Goal: Subscribe to service/newsletter

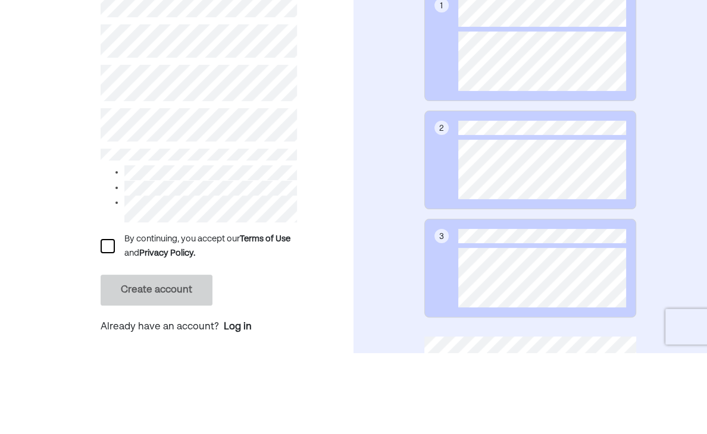
scroll to position [174, 0]
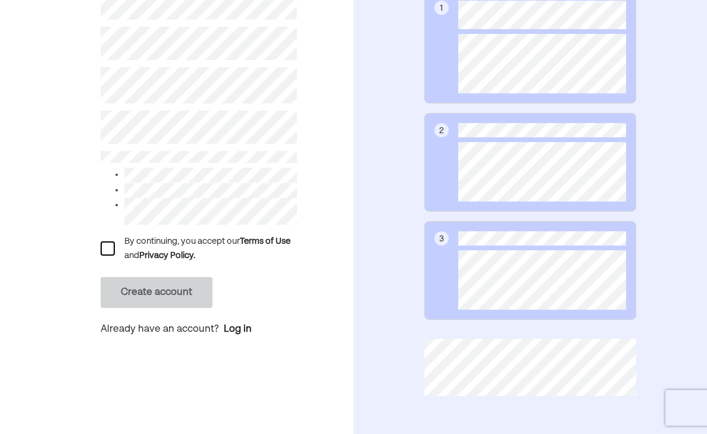
click at [108, 249] on div at bounding box center [108, 249] width 14 height 14
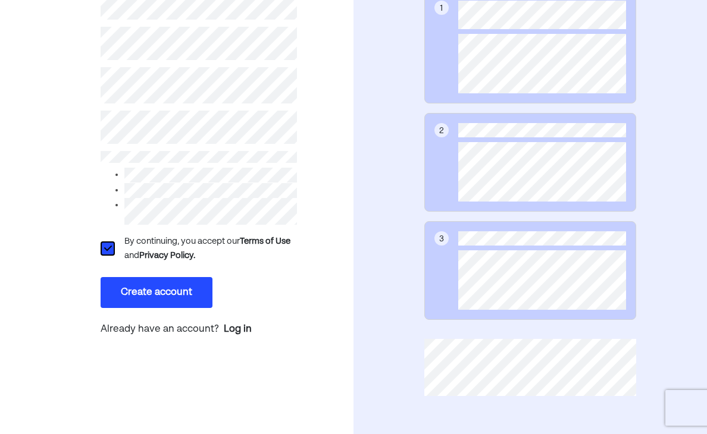
click at [131, 296] on button "Create account" at bounding box center [157, 292] width 112 height 31
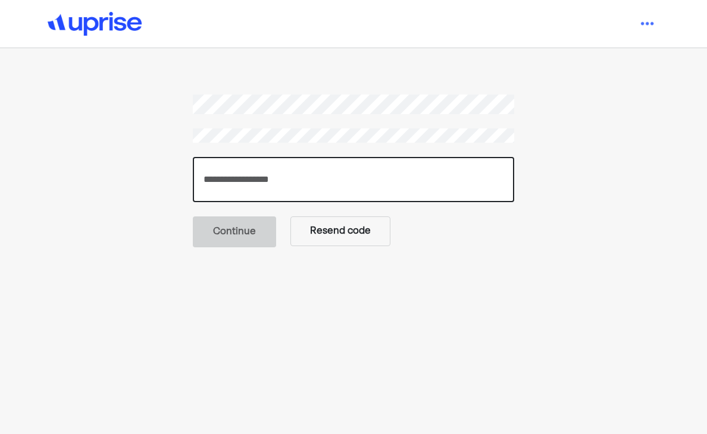
click at [236, 175] on input "number" at bounding box center [353, 179] width 321 height 45
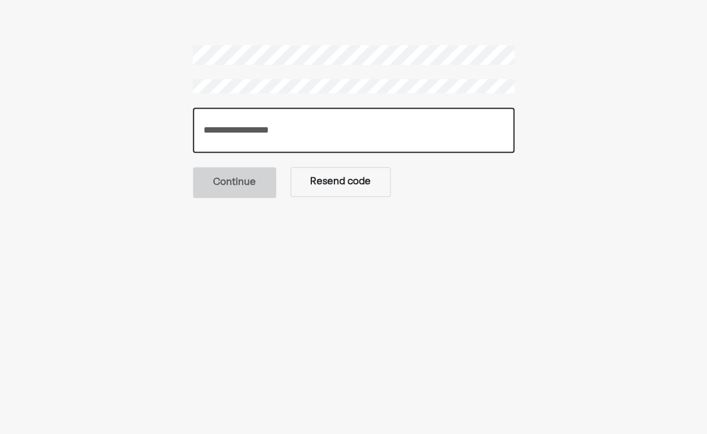
click at [228, 108] on input "number" at bounding box center [353, 130] width 321 height 45
paste input "******"
type input "******"
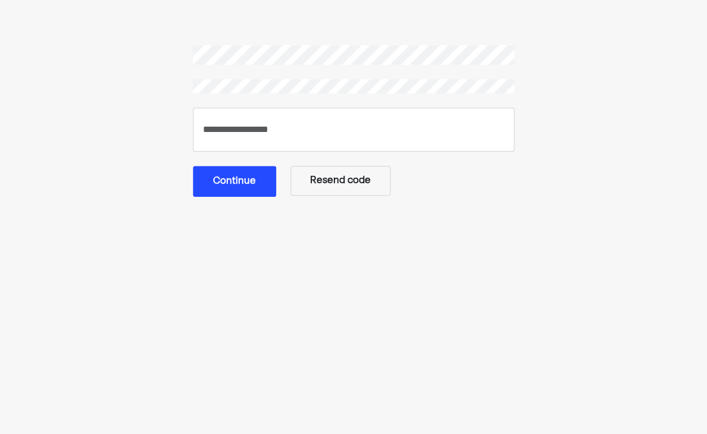
click at [244, 166] on button "Continue" at bounding box center [234, 181] width 83 height 31
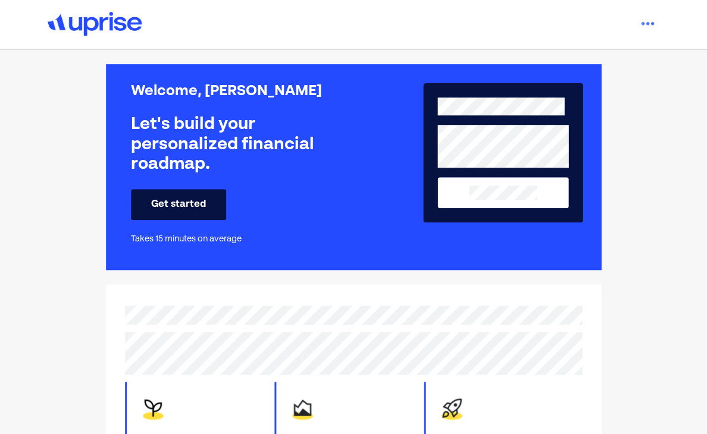
click at [158, 197] on button "Get started" at bounding box center [178, 204] width 95 height 31
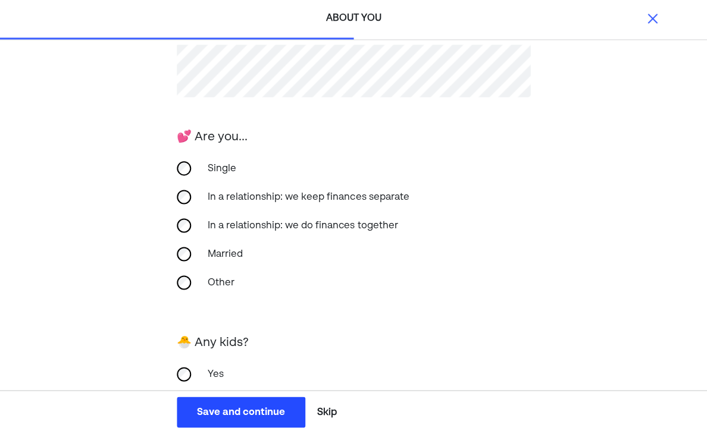
scroll to position [235, 0]
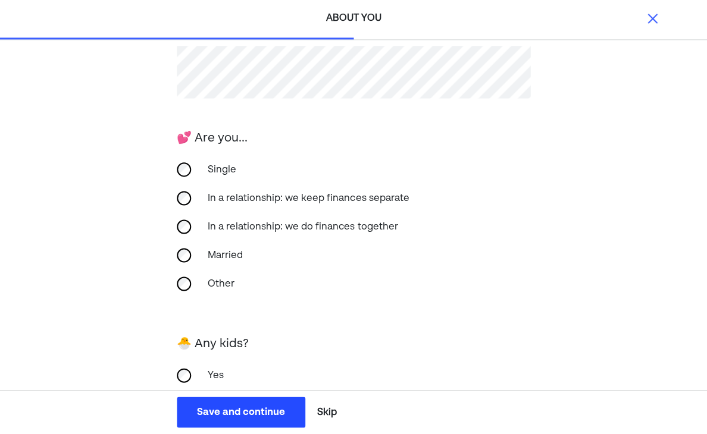
click at [177, 409] on div "No" at bounding box center [353, 404] width 353 height 29
click at [203, 419] on div "Save and continue" at bounding box center [241, 412] width 88 height 14
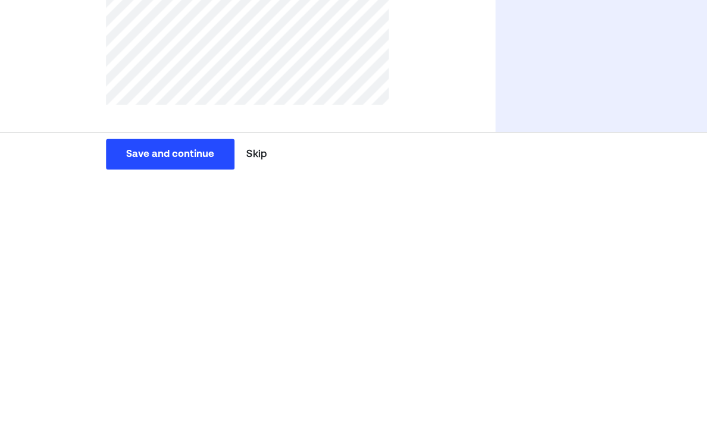
scroll to position [89, 0]
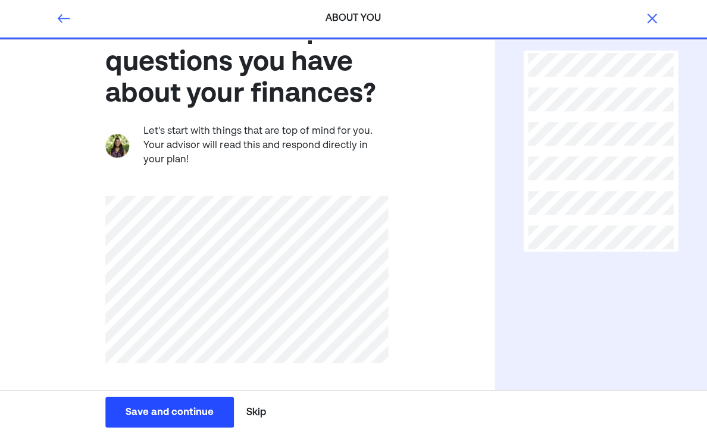
click at [142, 405] on button "Save and continue Save Save and continue" at bounding box center [170, 412] width 128 height 31
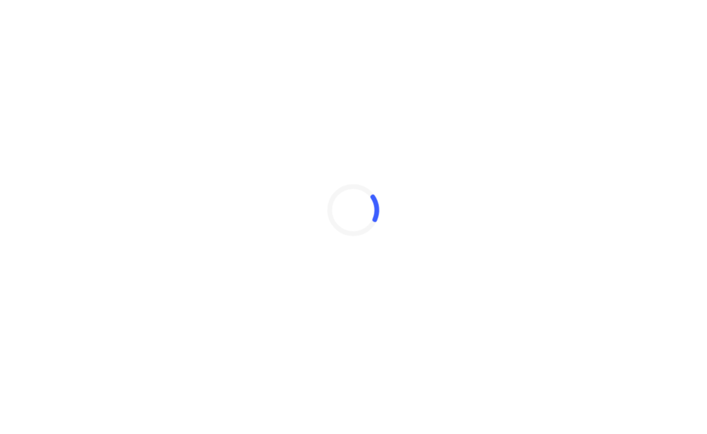
scroll to position [0, 0]
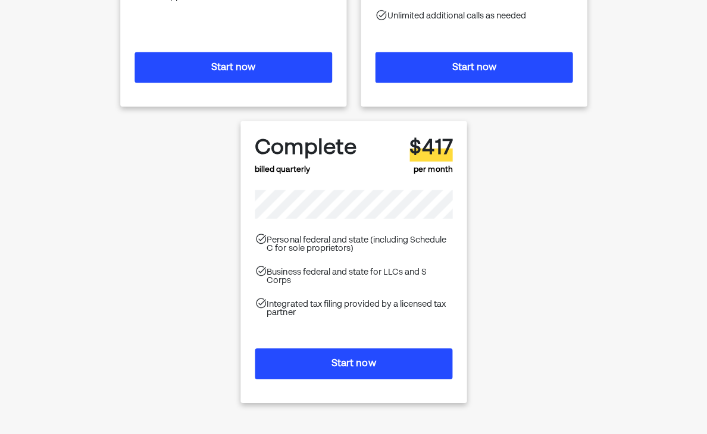
scroll to position [287, 0]
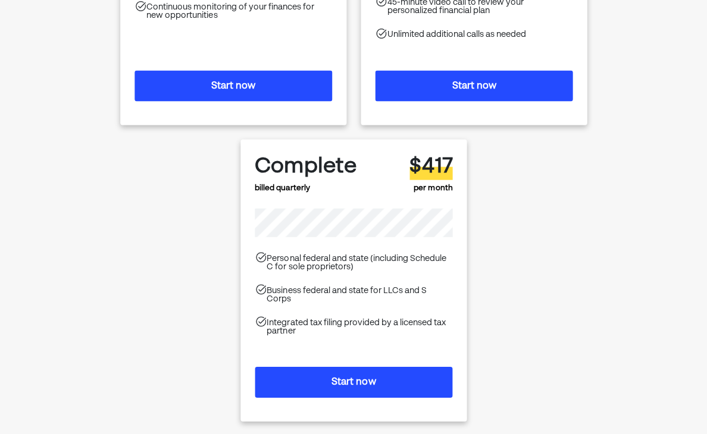
click at [331, 371] on button "Start now" at bounding box center [353, 381] width 197 height 31
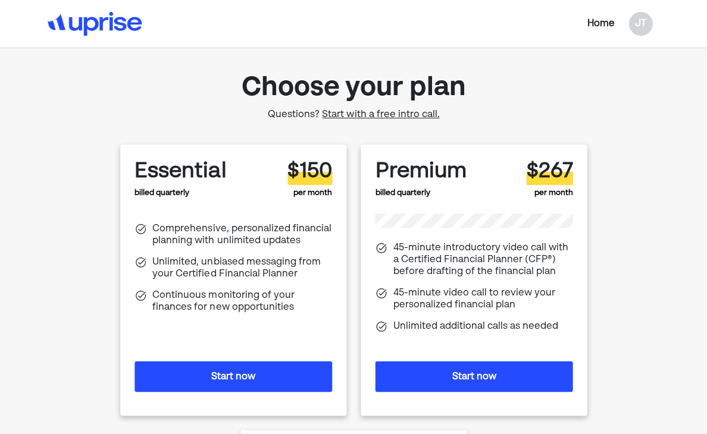
click at [513, 377] on button "Start now" at bounding box center [473, 376] width 197 height 31
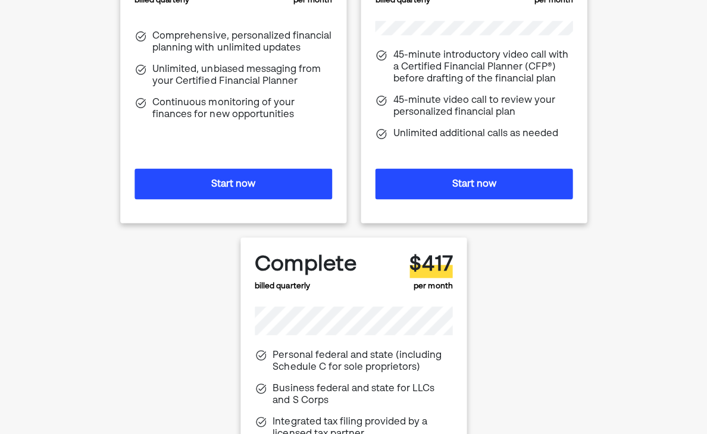
scroll to position [202, 0]
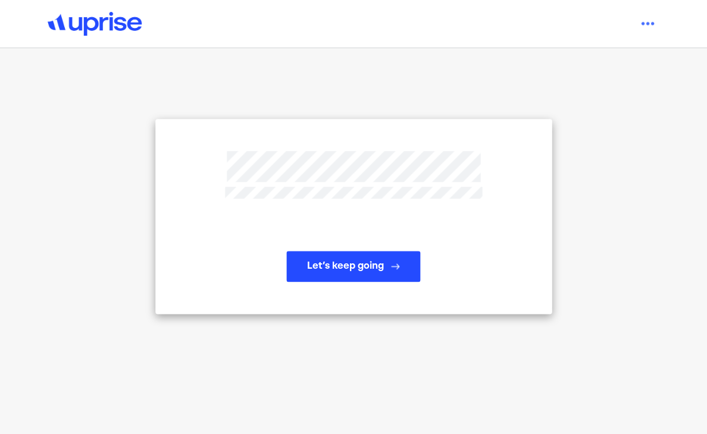
click at [369, 282] on button "Let’s keep going" at bounding box center [353, 266] width 134 height 31
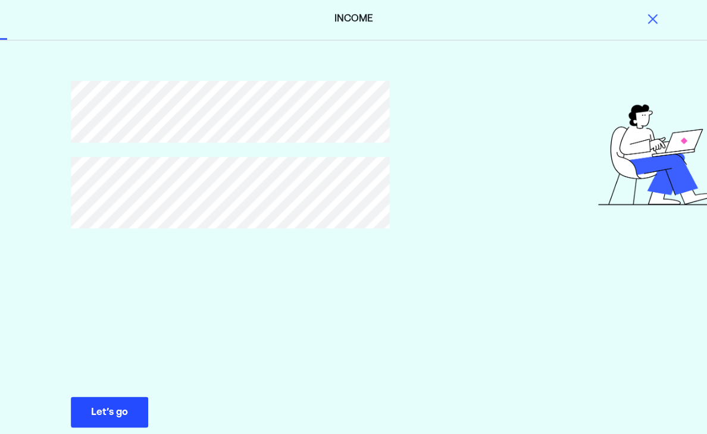
click at [117, 413] on div "Let’s go" at bounding box center [109, 412] width 37 height 14
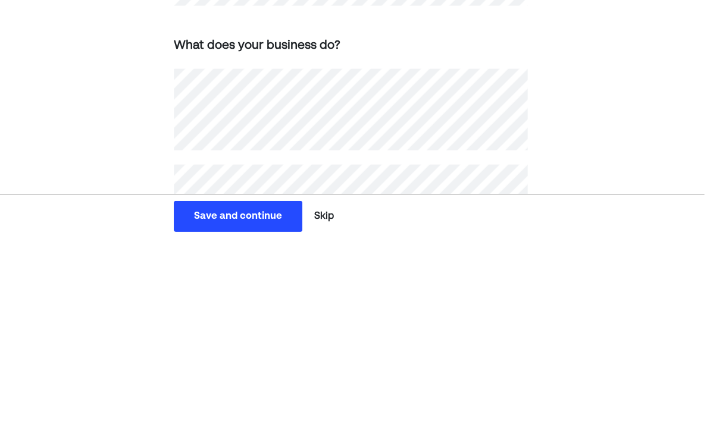
scroll to position [288, 0]
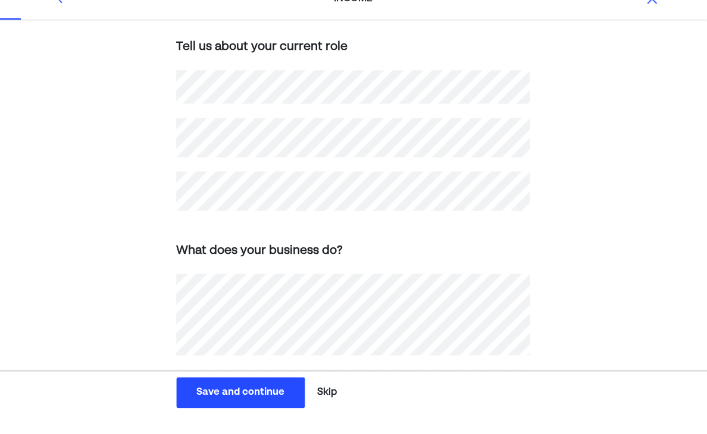
click at [123, 127] on div "How do you make money ? What is your primary source of income? Self-employed/bu…" at bounding box center [353, 219] width 707 height 803
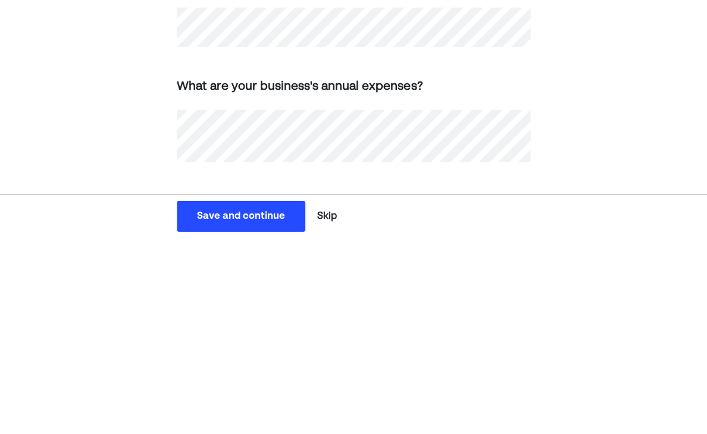
scroll to position [347, 0]
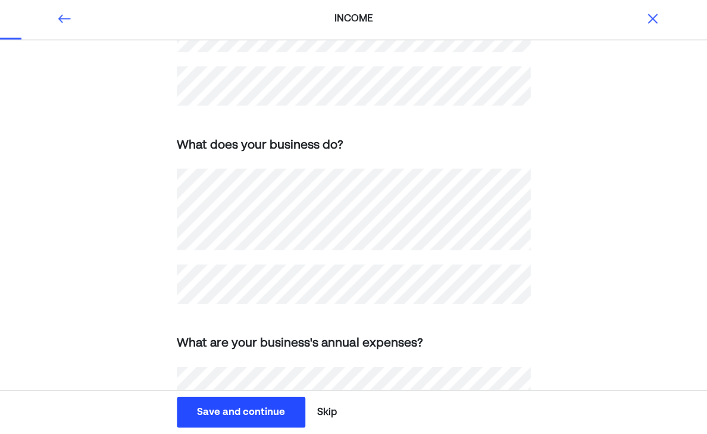
click at [221, 419] on div "Save and continue" at bounding box center [241, 412] width 88 height 14
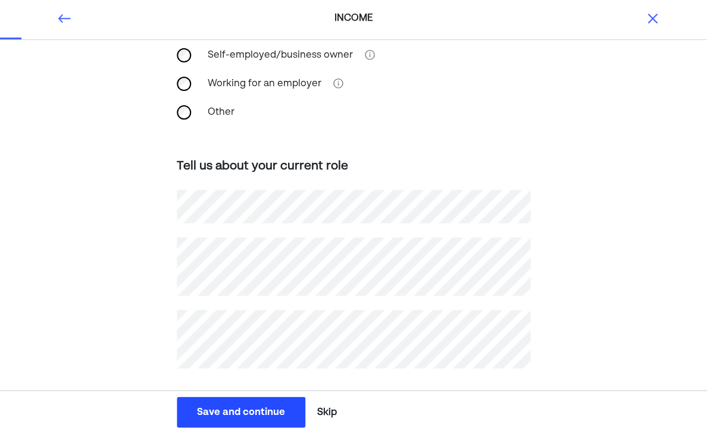
scroll to position [122, 0]
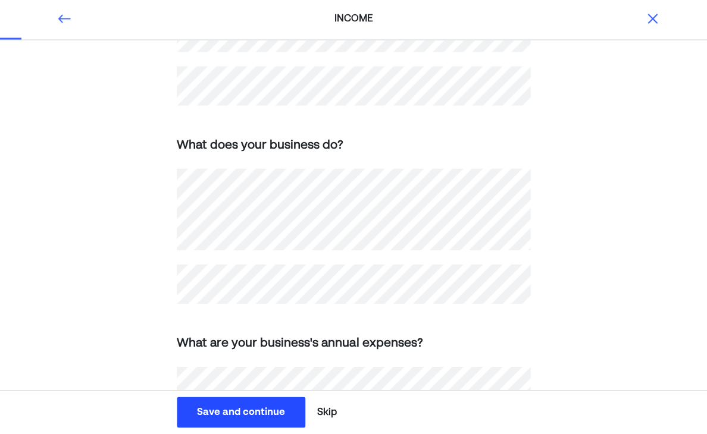
click at [212, 419] on div "Save and continue" at bounding box center [241, 412] width 88 height 14
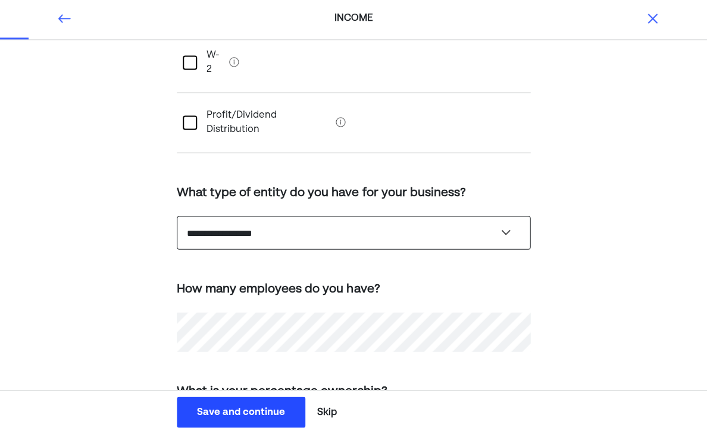
click at [206, 216] on select "**********" at bounding box center [353, 232] width 353 height 33
select select "**********"
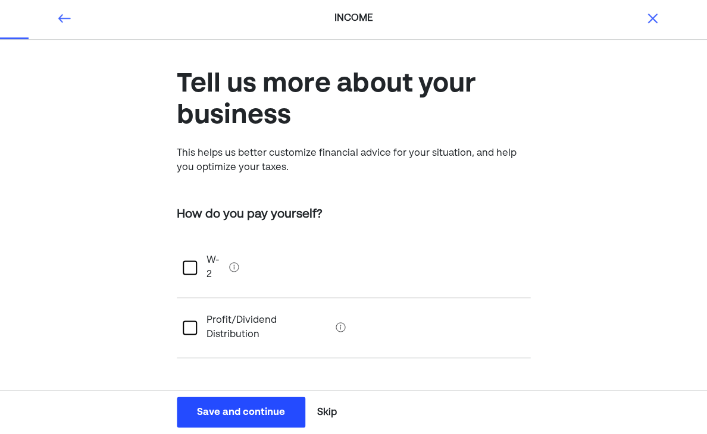
scroll to position [0, 0]
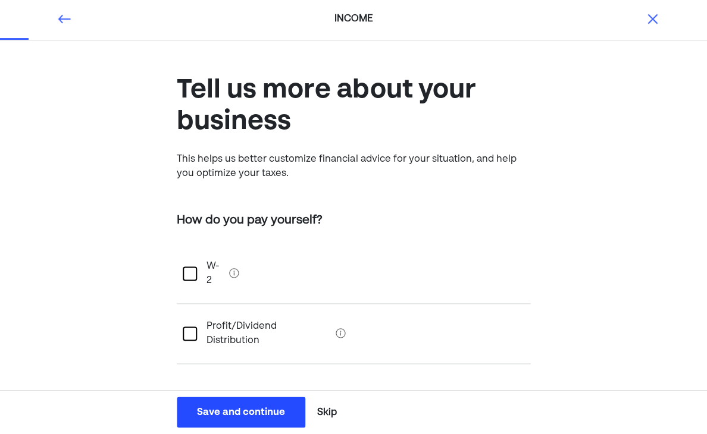
click at [190, 266] on div at bounding box center [190, 273] width 14 height 14
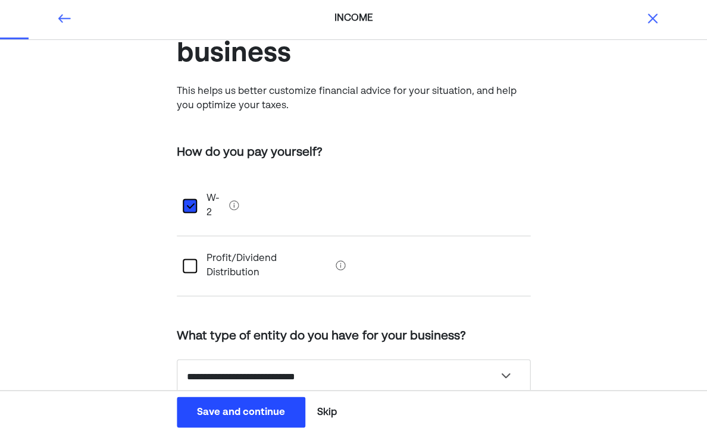
scroll to position [87, 0]
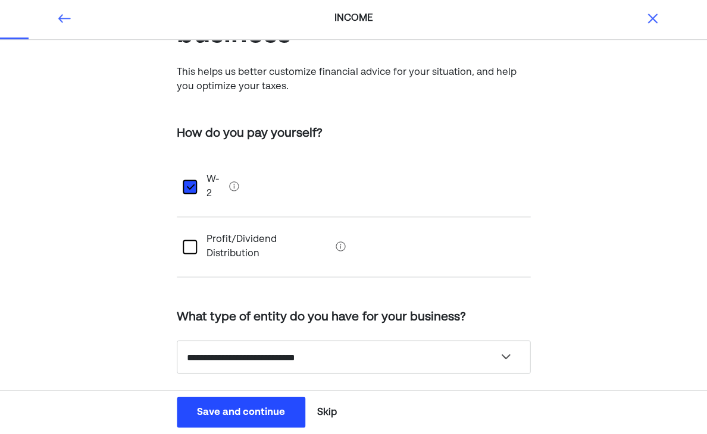
click at [186, 180] on div "L" at bounding box center [190, 187] width 14 height 14
click at [190, 240] on div at bounding box center [190, 247] width 14 height 14
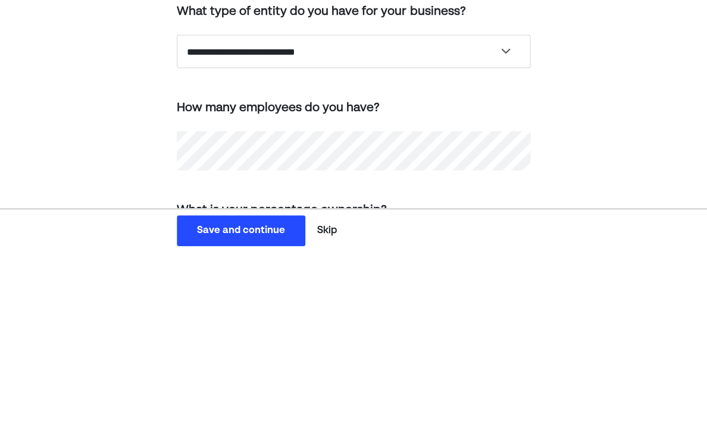
scroll to position [211, 0]
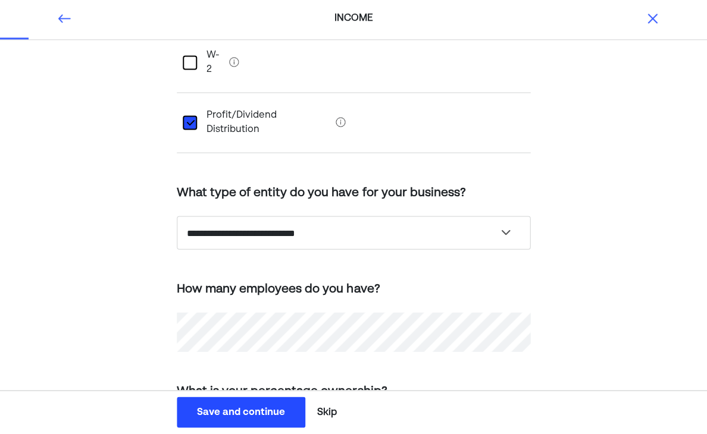
click at [228, 419] on div "Save and continue" at bounding box center [241, 412] width 88 height 14
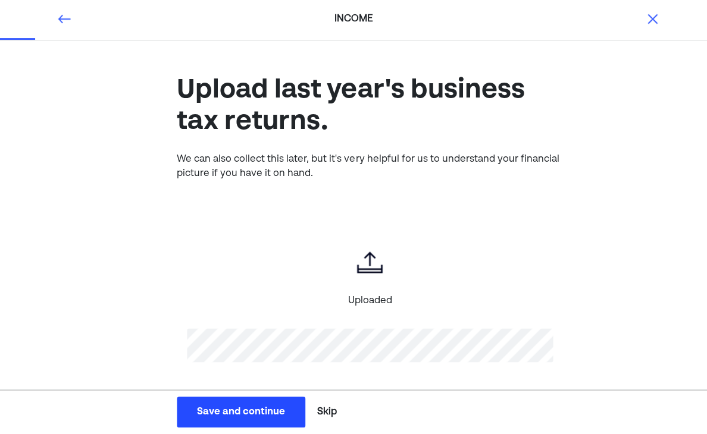
scroll to position [0, 0]
click at [260, 428] on button "Save and continue Save Save and continue" at bounding box center [241, 412] width 128 height 31
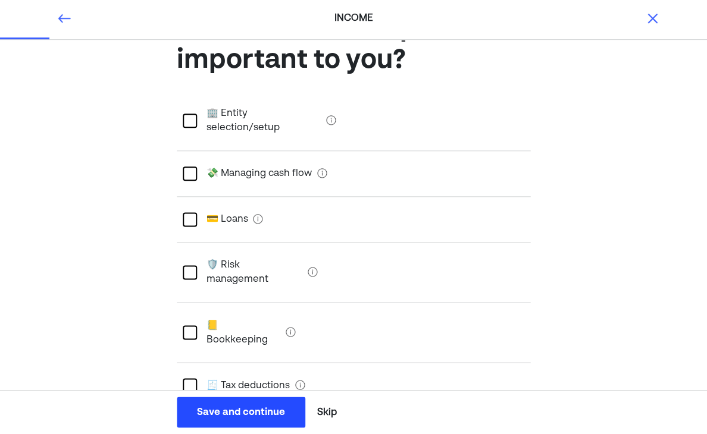
scroll to position [67, 0]
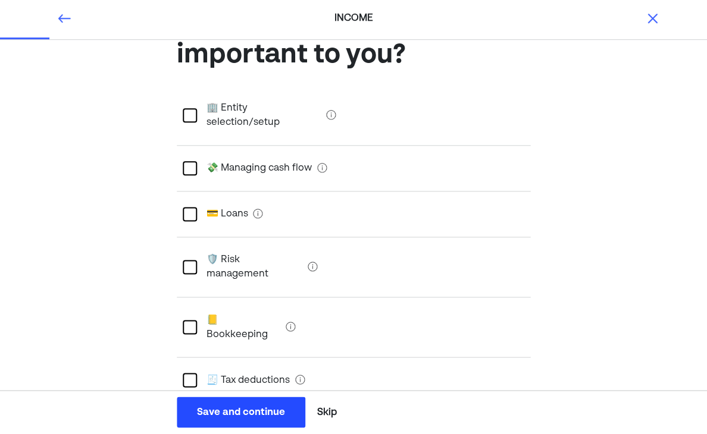
click at [183, 161] on div at bounding box center [190, 168] width 14 height 14
click at [192, 260] on div at bounding box center [190, 267] width 14 height 14
click at [195, 320] on div at bounding box center [190, 327] width 14 height 14
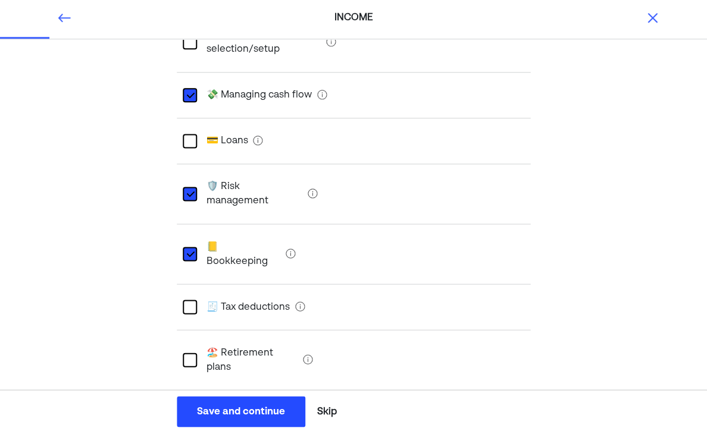
click at [192, 300] on div at bounding box center [190, 307] width 14 height 14
click at [195, 413] on div at bounding box center [190, 420] width 14 height 14
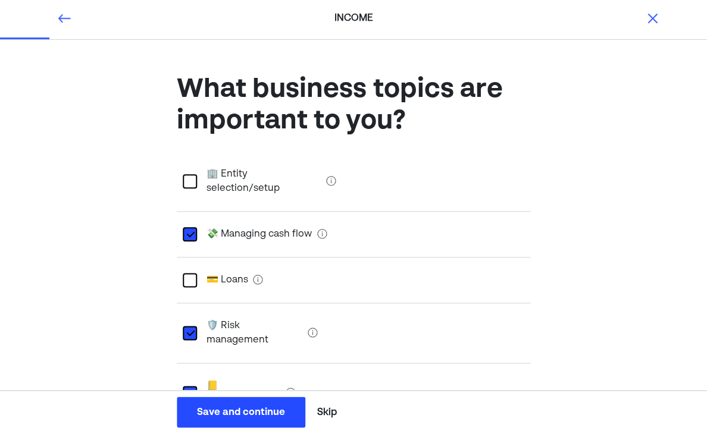
scroll to position [0, 0]
click at [208, 406] on div "Save and continue" at bounding box center [241, 412] width 88 height 14
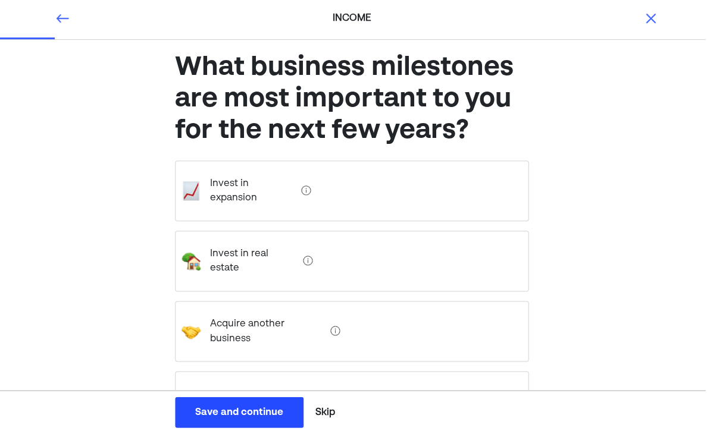
scroll to position [43, 0]
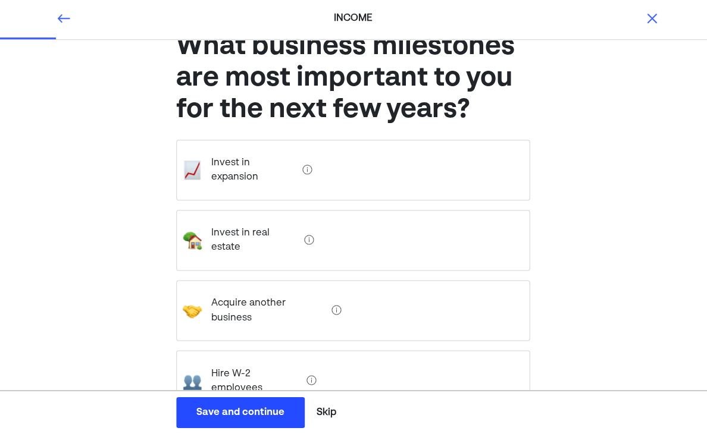
click at [419, 188] on div "Invest in expansion" at bounding box center [353, 170] width 353 height 61
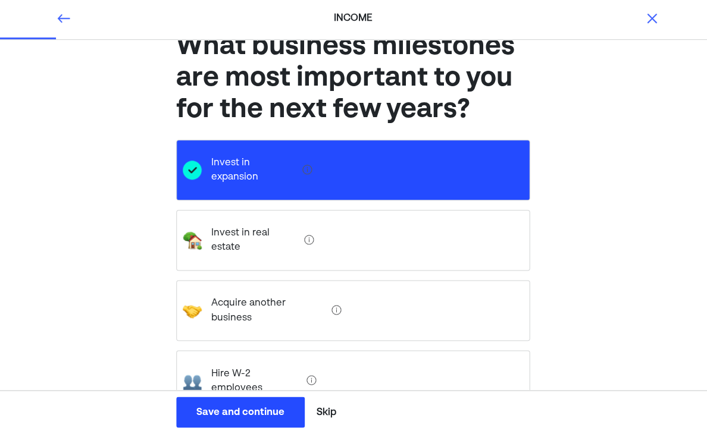
click at [440, 246] on div "Invest in real estate" at bounding box center [353, 240] width 353 height 61
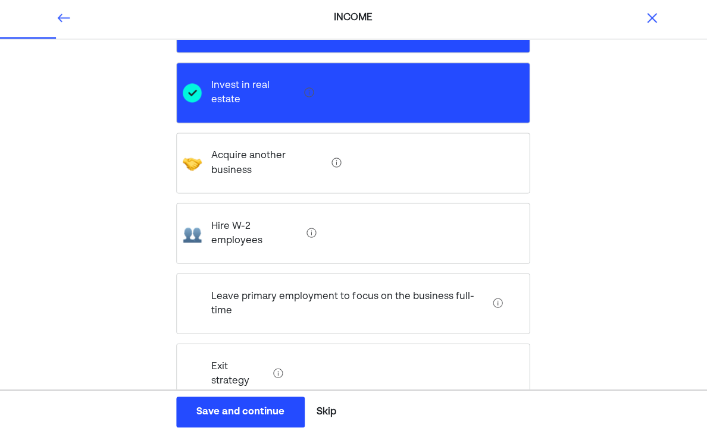
scroll to position [191, 0]
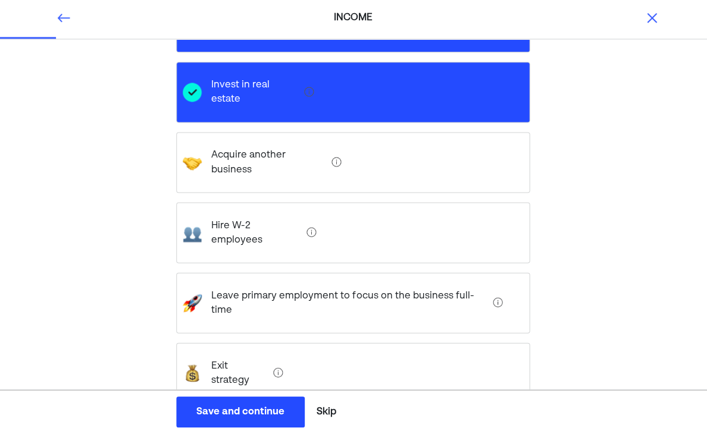
click at [401, 343] on div "Exit strategy" at bounding box center [353, 373] width 353 height 61
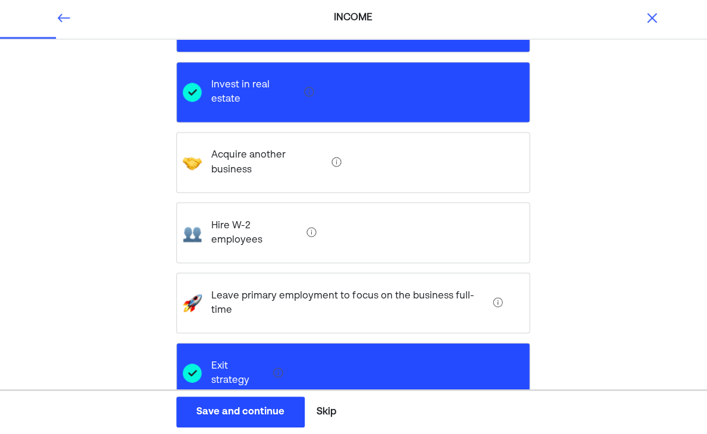
scroll to position [218, 0]
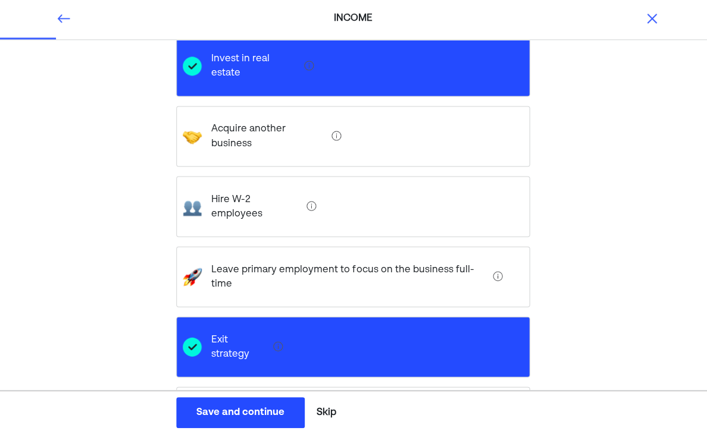
click at [269, 419] on div "Save and continue" at bounding box center [241, 412] width 88 height 14
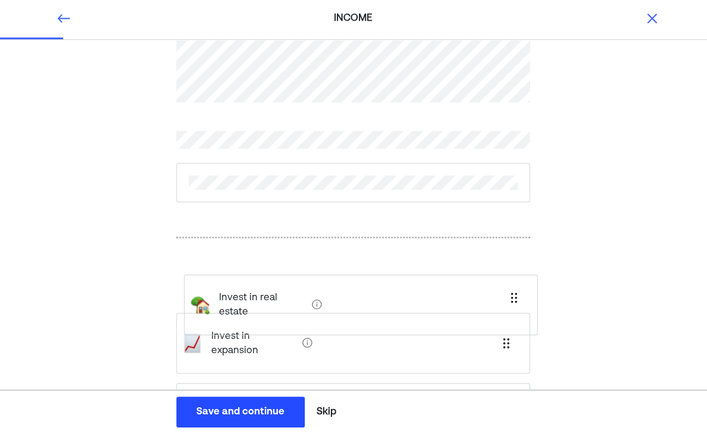
scroll to position [32, 0]
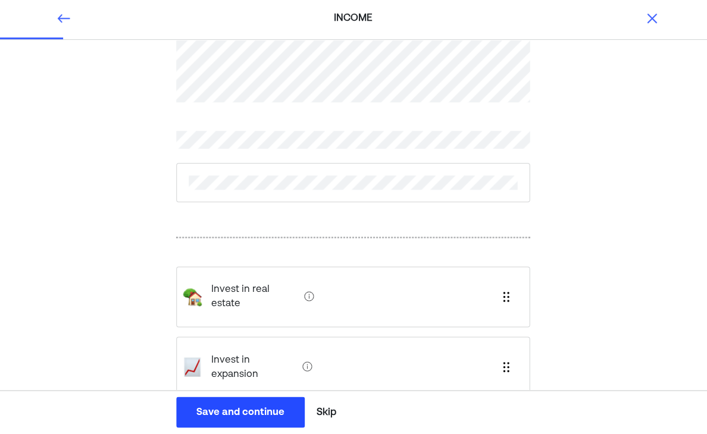
click at [248, 419] on div "Save and continue" at bounding box center [241, 412] width 88 height 14
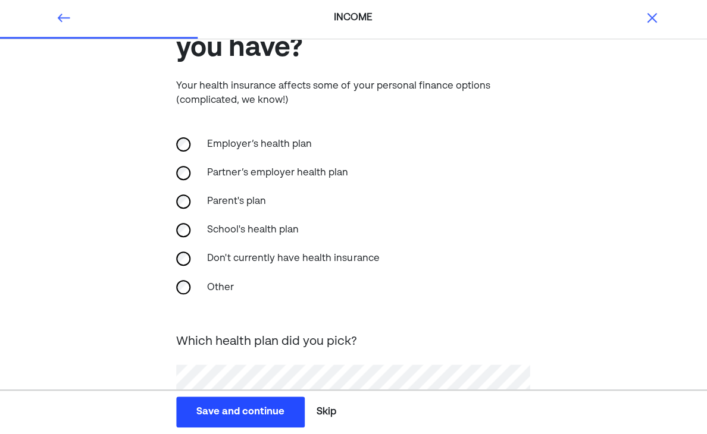
scroll to position [134, 0]
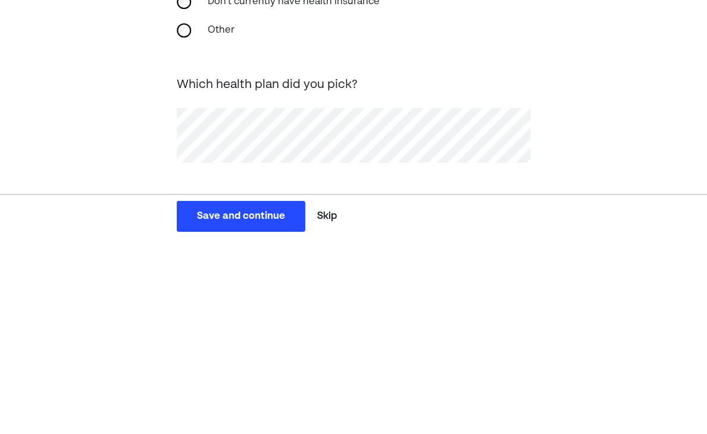
click at [193, 397] on button "Save and continue Save Save and continue" at bounding box center [241, 412] width 128 height 31
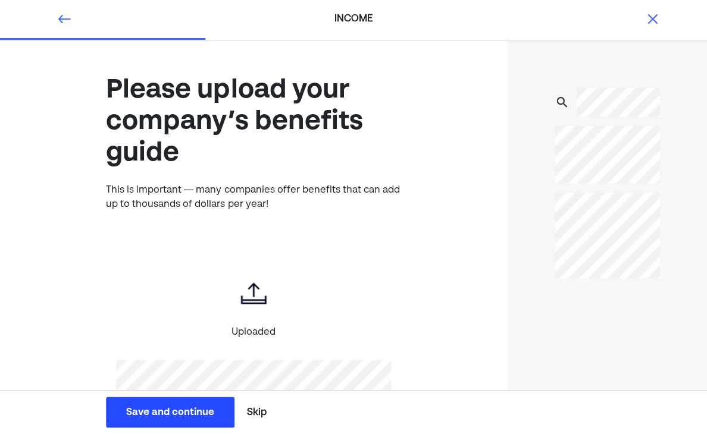
click at [147, 419] on div "Save and continue" at bounding box center [170, 412] width 88 height 14
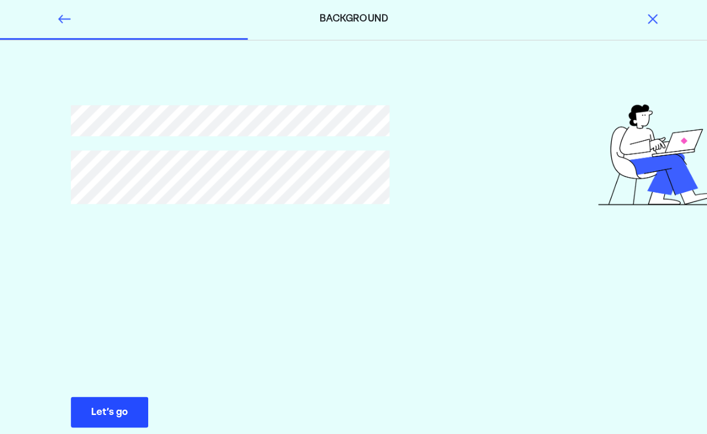
click at [108, 428] on button "Let’s go Save Let’s go" at bounding box center [109, 412] width 77 height 31
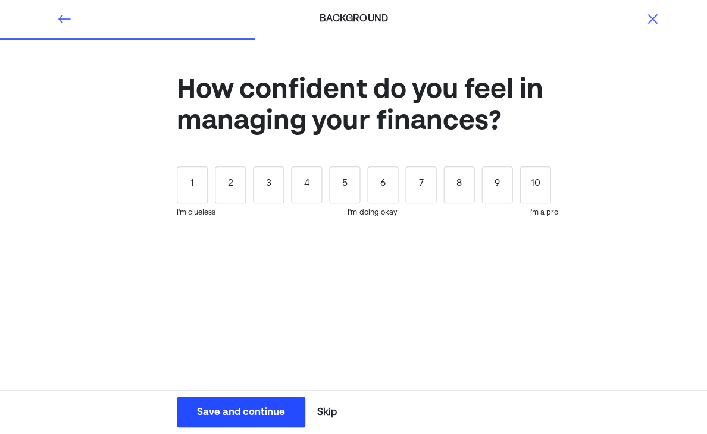
click at [196, 182] on div "1" at bounding box center [192, 185] width 31 height 37
click at [209, 419] on div "Save and continue" at bounding box center [241, 412] width 88 height 14
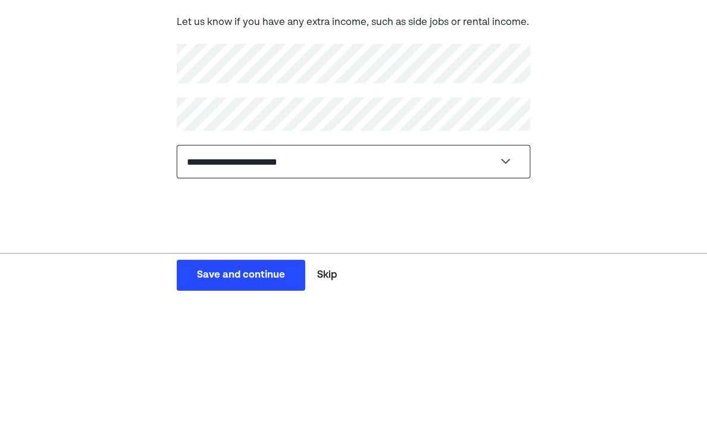
click at [194, 282] on select "**********" at bounding box center [353, 298] width 353 height 33
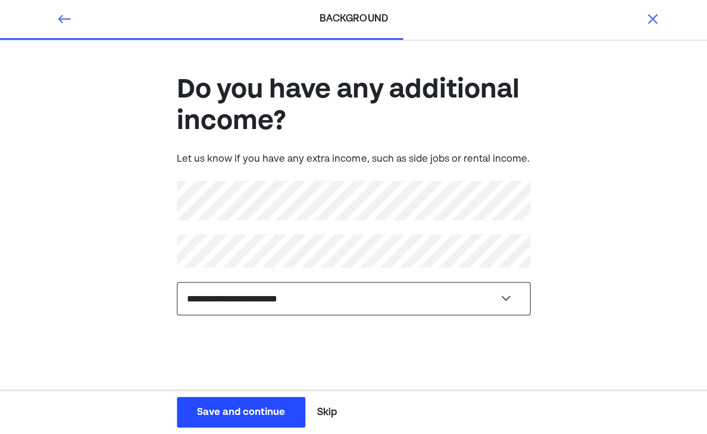
select select "**********"
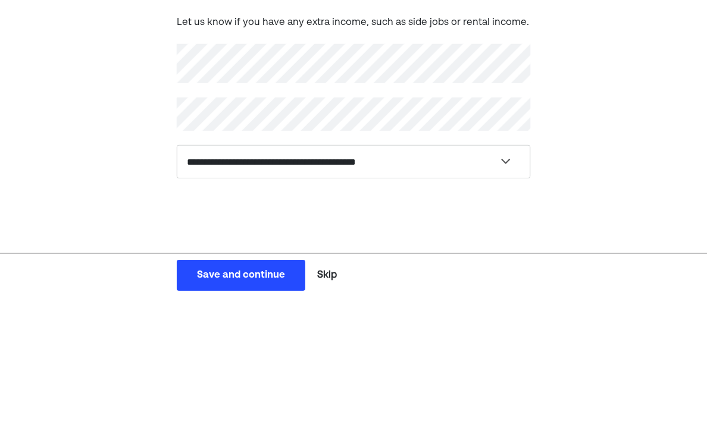
scroll to position [1, 0]
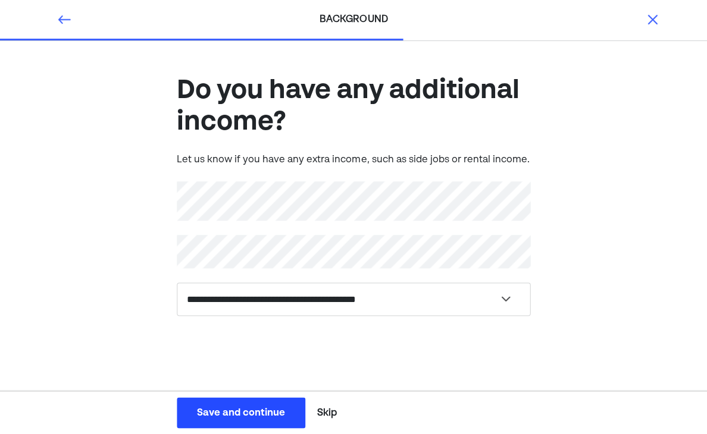
click at [217, 419] on div "Save and continue" at bounding box center [241, 412] width 88 height 14
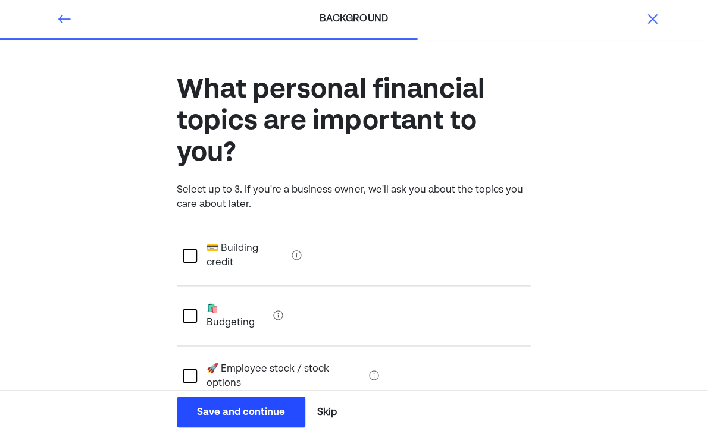
click at [184, 249] on div at bounding box center [190, 256] width 14 height 14
click at [186, 309] on div at bounding box center [190, 316] width 14 height 14
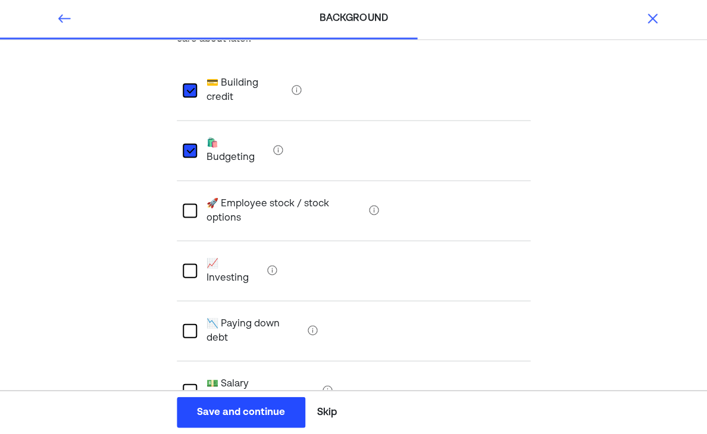
scroll to position [165, 0]
click at [187, 264] on div at bounding box center [190, 271] width 14 height 14
click at [192, 324] on div at bounding box center [190, 331] width 14 height 14
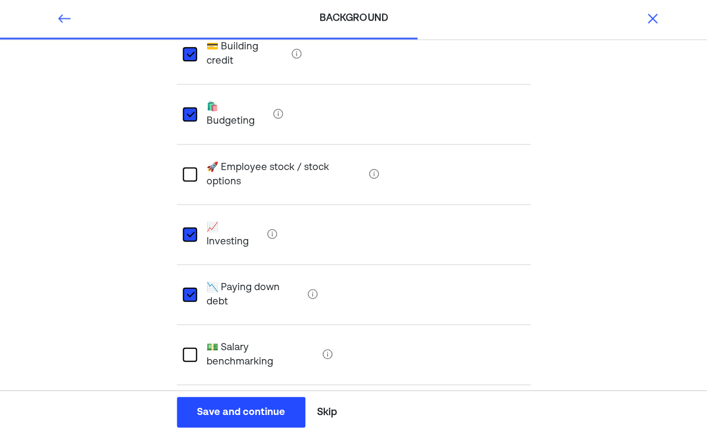
scroll to position [247, 0]
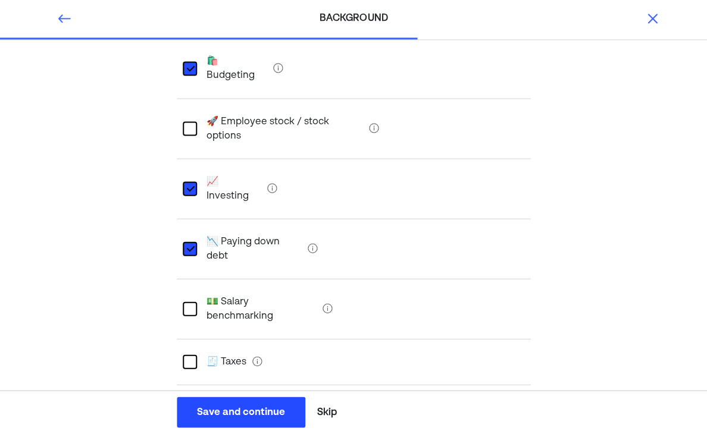
click at [188, 355] on div at bounding box center [190, 362] width 14 height 14
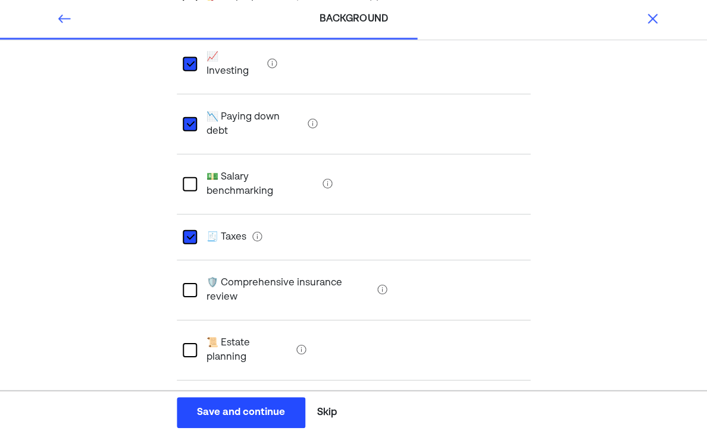
click at [192, 343] on div at bounding box center [190, 350] width 14 height 14
click at [187, 396] on div at bounding box center [190, 403] width 14 height 14
click at [215, 419] on div "Save and continue" at bounding box center [241, 412] width 88 height 14
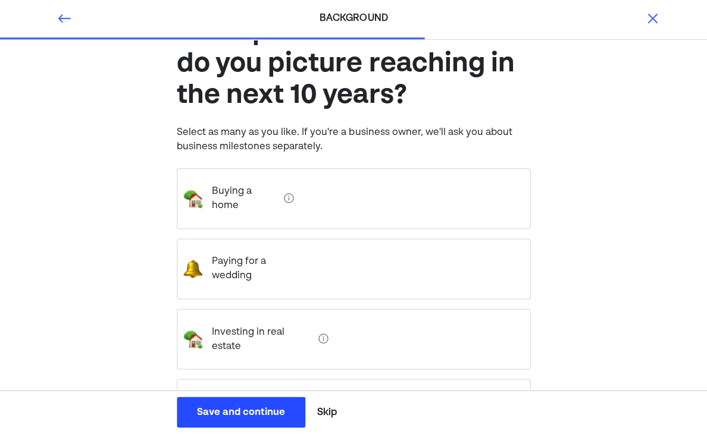
scroll to position [83, 0]
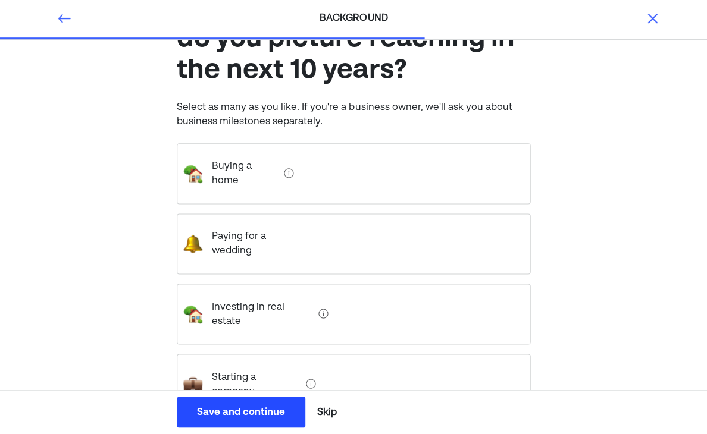
click at [205, 227] on wedding "Paying for a wedding" at bounding box center [254, 244] width 105 height 48
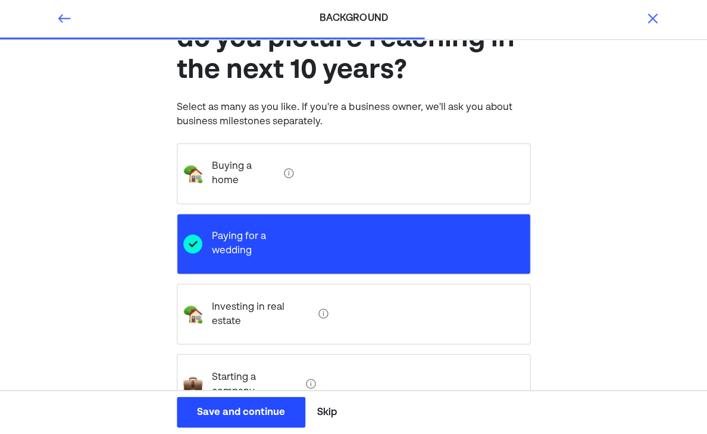
click at [197, 305] on img at bounding box center [192, 314] width 19 height 19
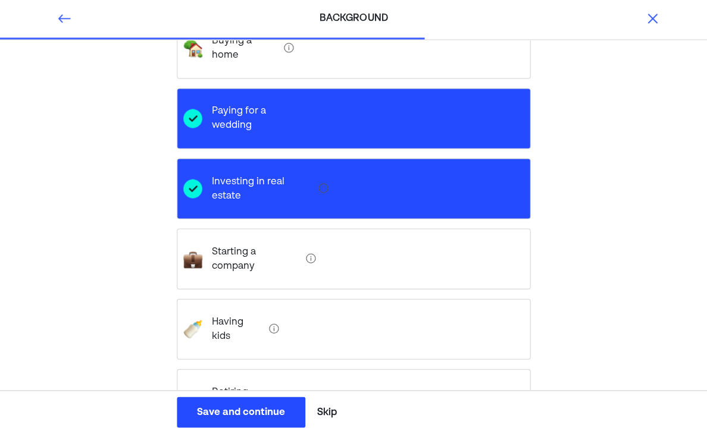
scroll to position [218, 0]
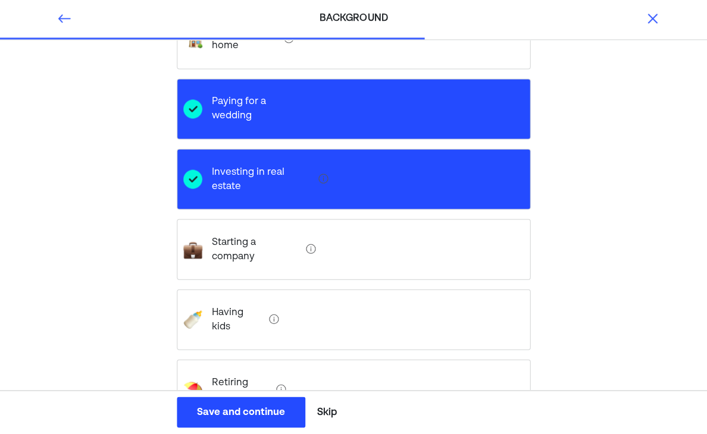
click at [219, 296] on kids "Having kids" at bounding box center [233, 320] width 62 height 48
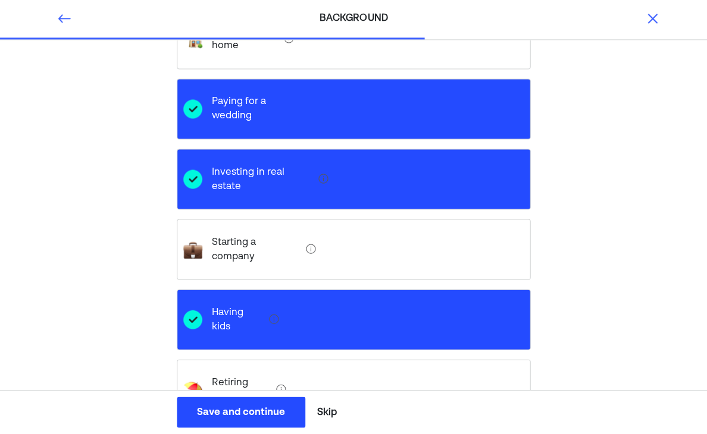
click at [229, 428] on button "Save and continue Save Save and continue" at bounding box center [241, 412] width 128 height 31
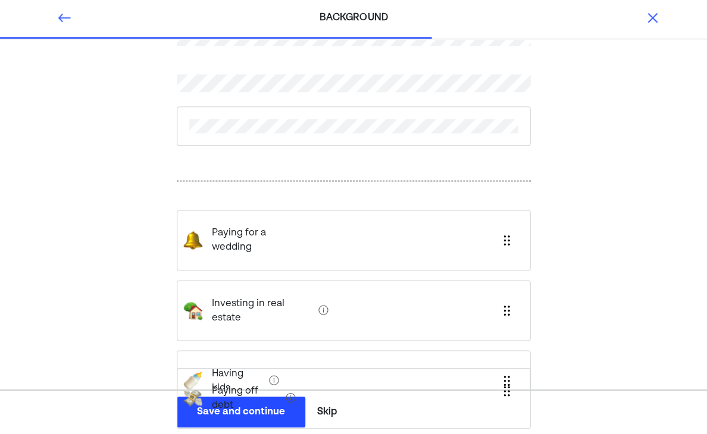
scroll to position [88, 0]
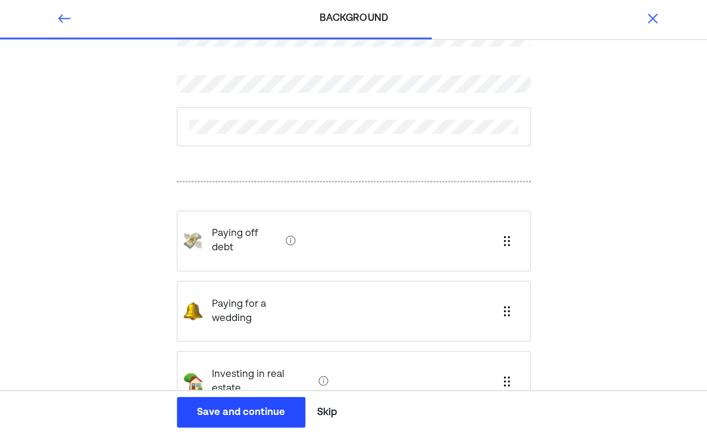
click at [213, 419] on div "Save and continue" at bounding box center [241, 412] width 88 height 14
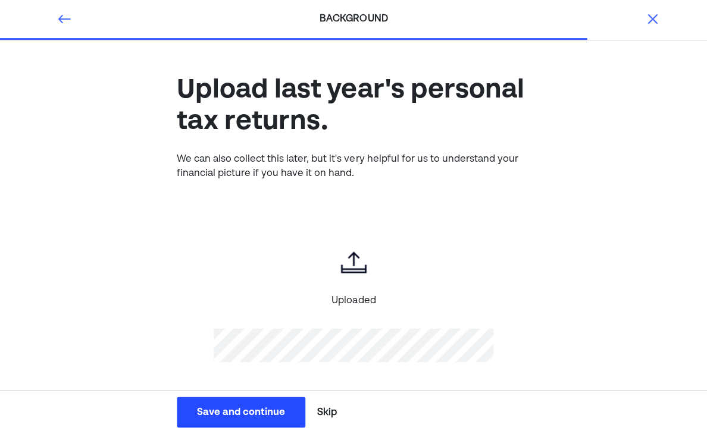
scroll to position [0, 0]
click at [205, 419] on div "Save and continue" at bounding box center [241, 412] width 88 height 14
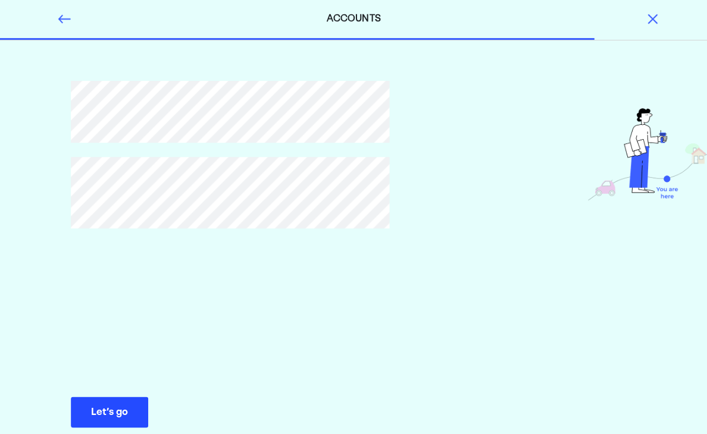
click at [99, 419] on div "Let’s go" at bounding box center [109, 412] width 37 height 14
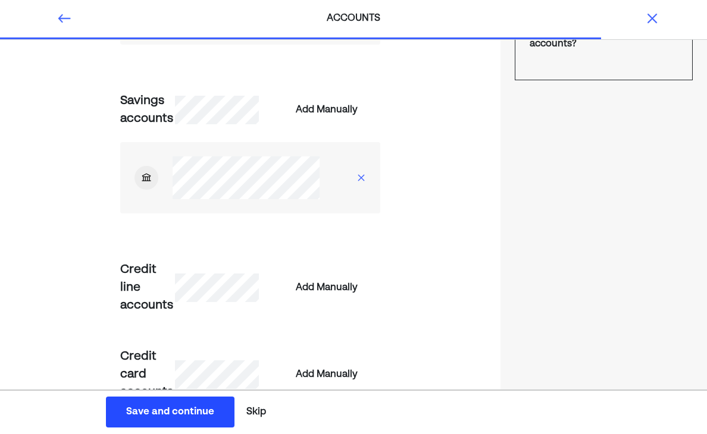
scroll to position [264, 0]
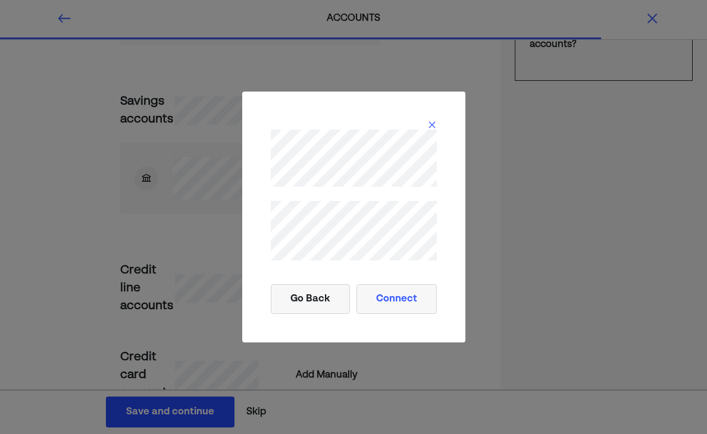
click at [392, 314] on button "Connect" at bounding box center [396, 299] width 80 height 30
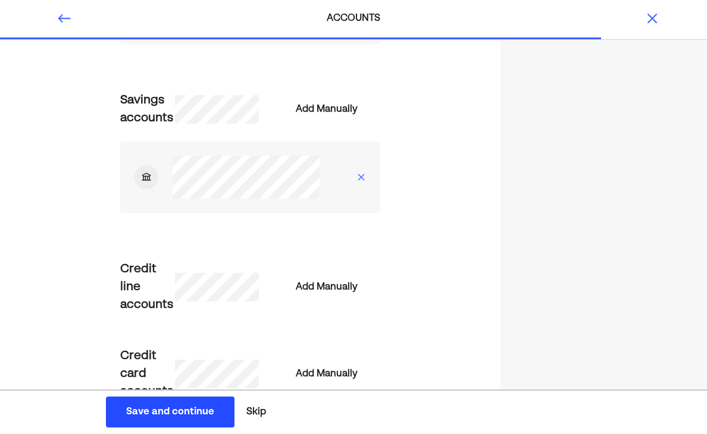
scroll to position [335, 0]
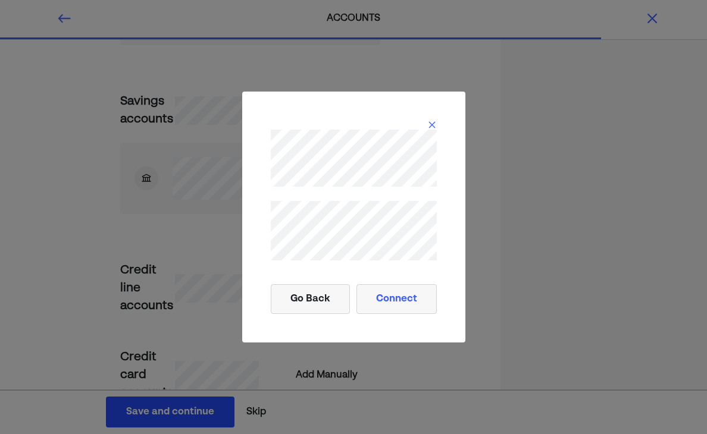
click at [406, 314] on button "Connect" at bounding box center [396, 299] width 80 height 30
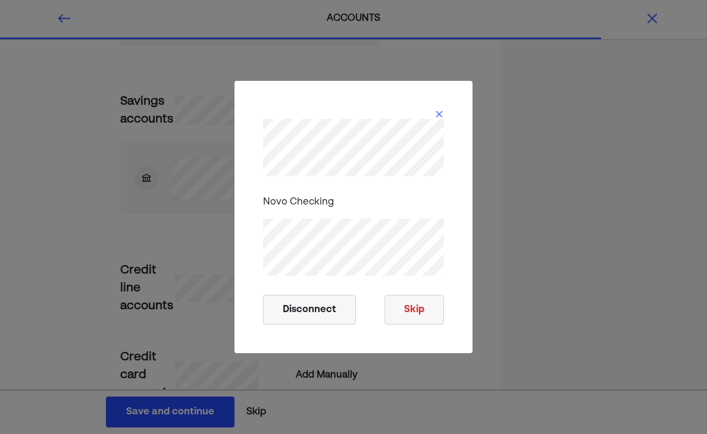
click at [423, 325] on button "Skip" at bounding box center [413, 310] width 59 height 30
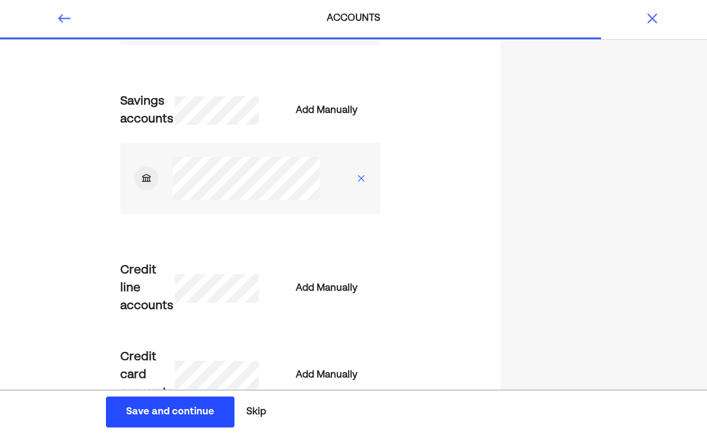
click at [355, 375] on div "Add Manually" at bounding box center [327, 375] width 62 height 14
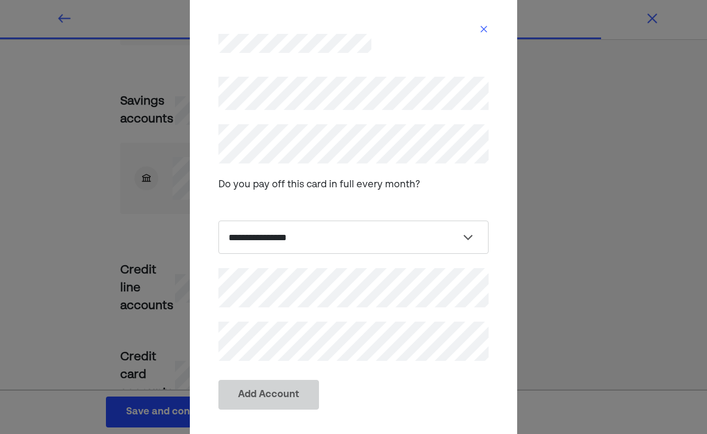
click at [480, 53] on div at bounding box center [353, 43] width 270 height 19
click at [479, 34] on img at bounding box center [484, 29] width 10 height 10
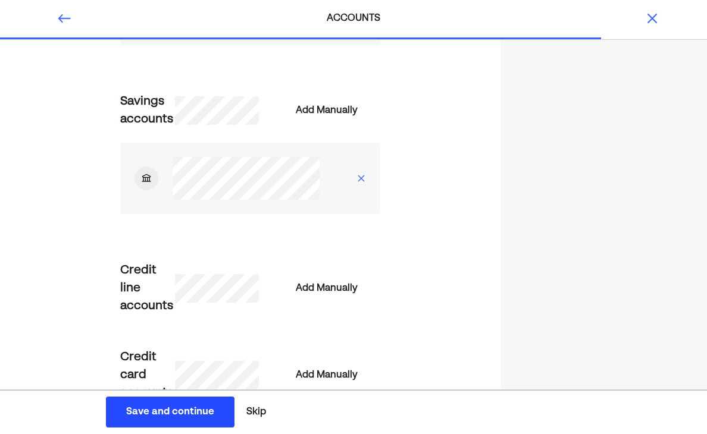
click at [134, 419] on div "Save and continue" at bounding box center [170, 412] width 88 height 14
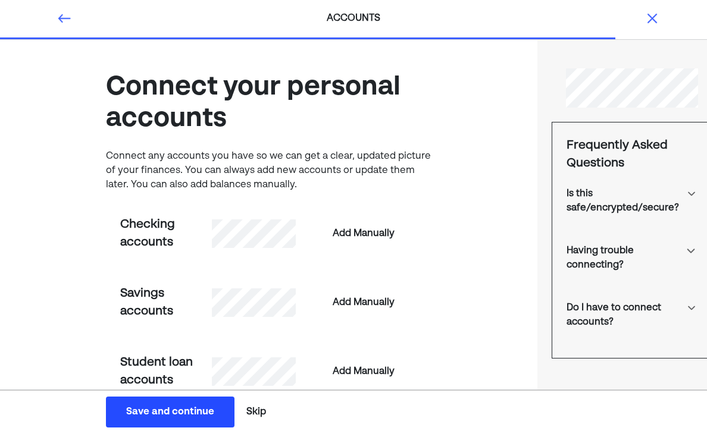
scroll to position [0, 0]
click at [53, 18] on div at bounding box center [64, 19] width 33 height 14
click at [63, 15] on img at bounding box center [64, 19] width 14 height 14
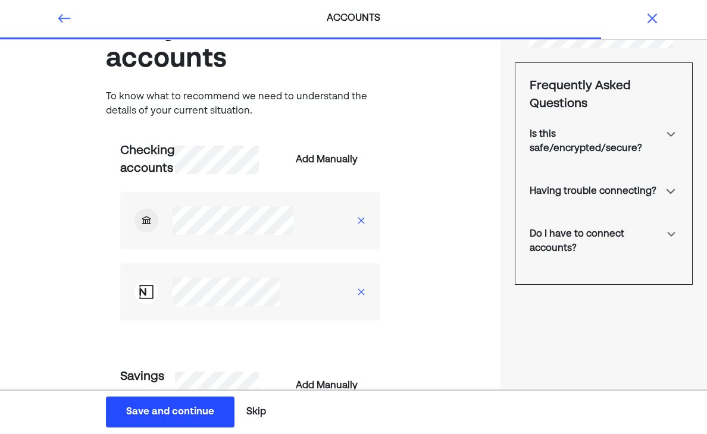
scroll to position [61, 0]
click at [366, 222] on img at bounding box center [361, 220] width 10 height 10
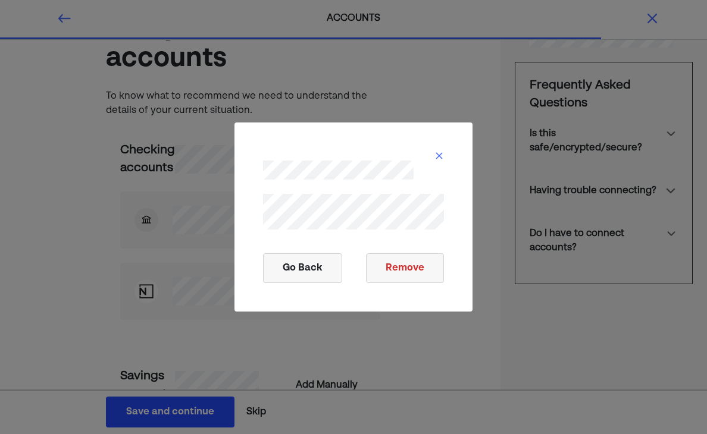
click at [422, 270] on button "Remove" at bounding box center [405, 268] width 78 height 30
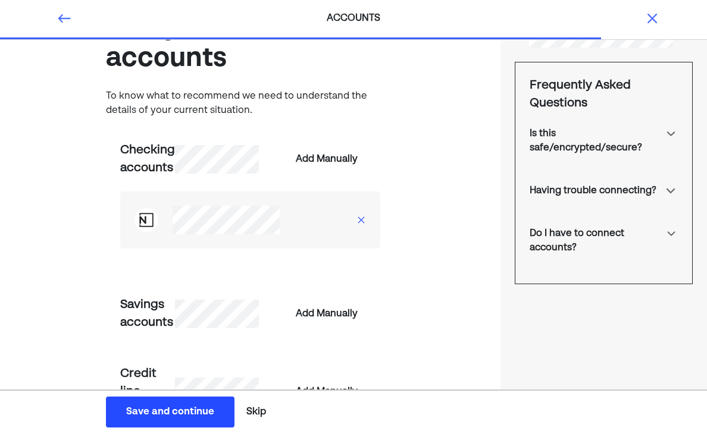
scroll to position [54, 0]
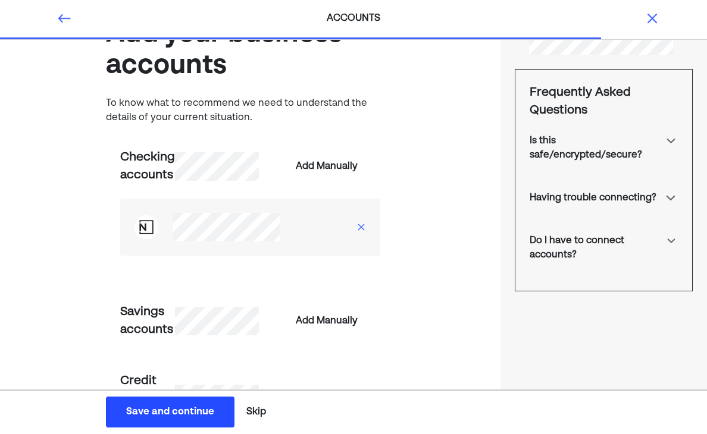
click at [146, 428] on button "Save and continue Save Save and continue" at bounding box center [170, 412] width 128 height 31
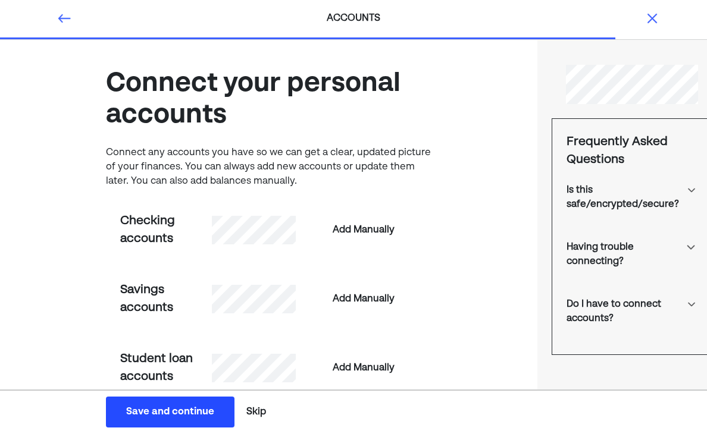
scroll to position [0, 0]
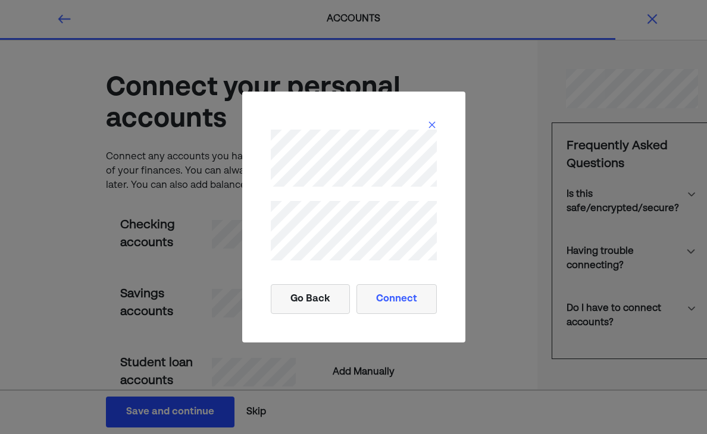
click at [417, 314] on button "Connect" at bounding box center [396, 299] width 80 height 30
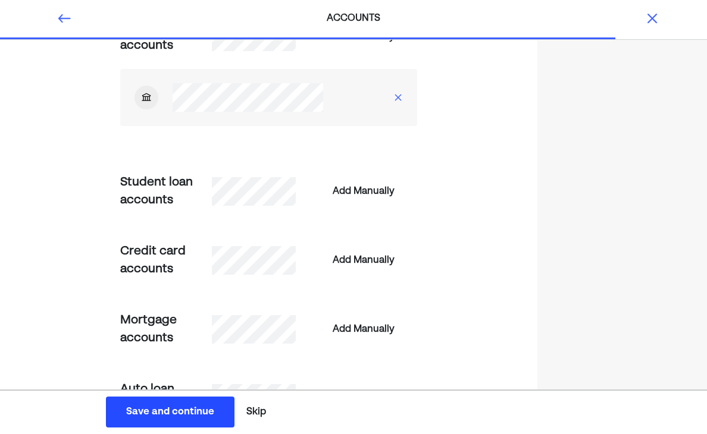
scroll to position [377, 0]
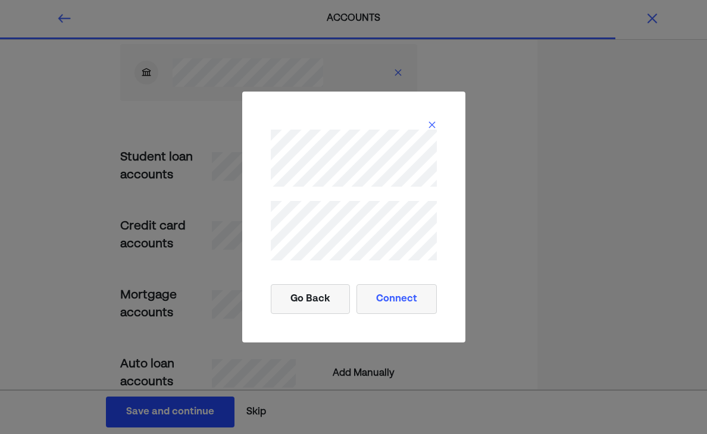
click at [409, 314] on button "Connect" at bounding box center [396, 299] width 80 height 30
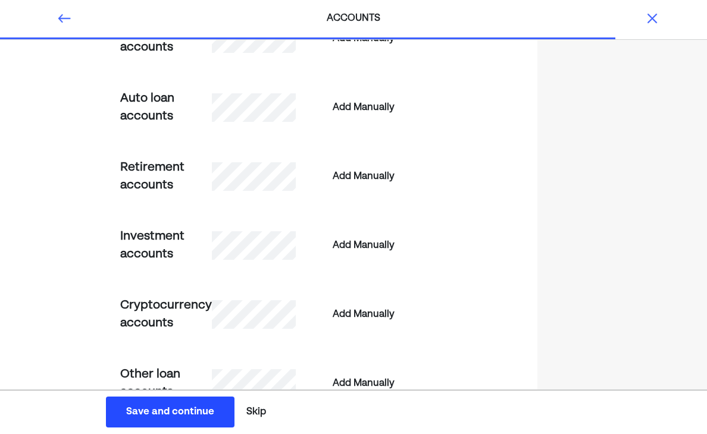
scroll to position [642, 0]
click at [135, 419] on div "Save and continue" at bounding box center [170, 412] width 88 height 14
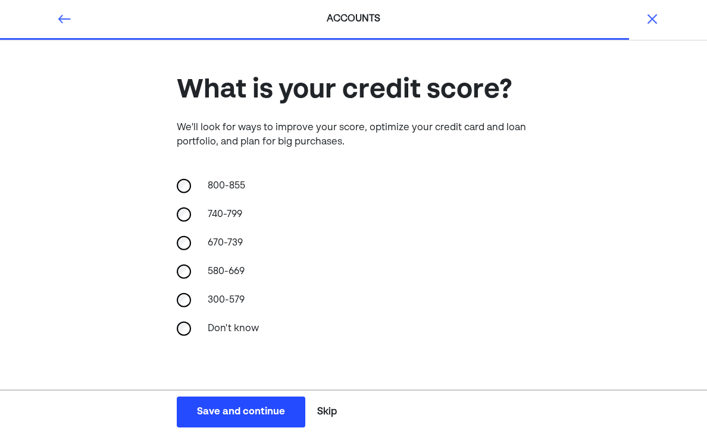
click at [214, 419] on div "Save and continue" at bounding box center [241, 412] width 88 height 14
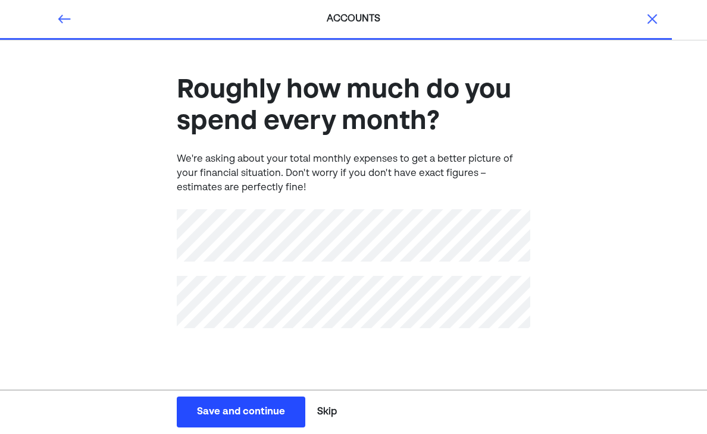
click at [208, 419] on div "Save and continue" at bounding box center [241, 412] width 88 height 14
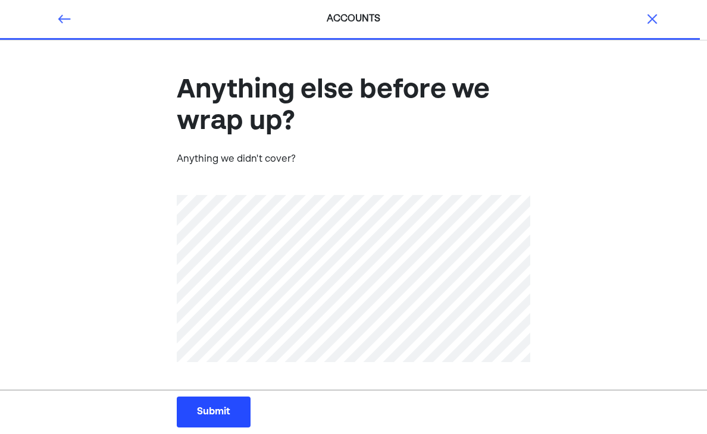
click at [200, 419] on div "Submit" at bounding box center [213, 412] width 33 height 14
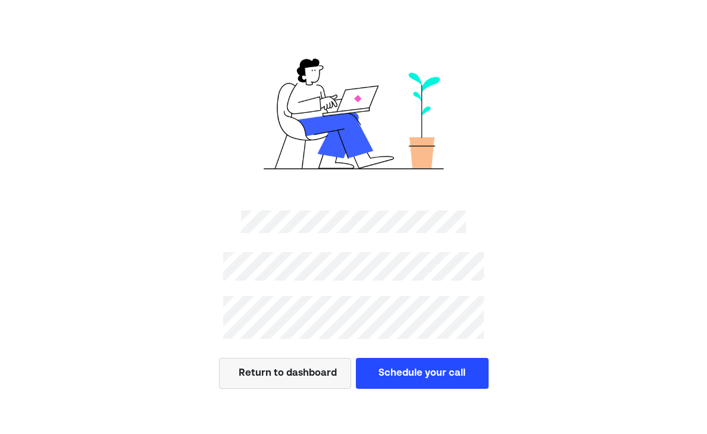
scroll to position [62, 0]
click at [443, 358] on button "Schedule your call" at bounding box center [422, 373] width 133 height 31
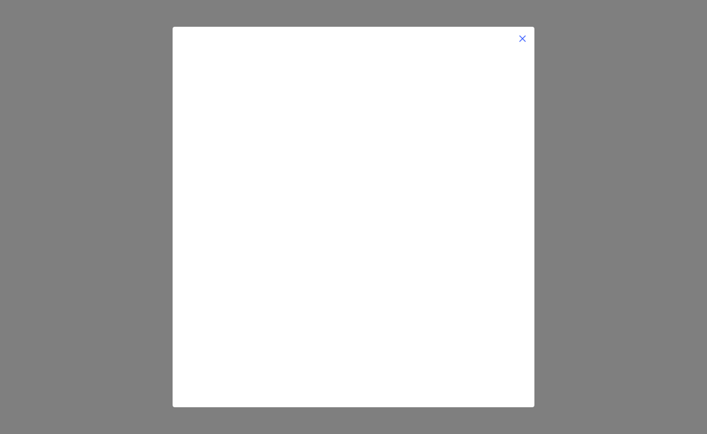
click at [533, 39] on div at bounding box center [354, 217] width 362 height 381
click at [523, 40] on img at bounding box center [523, 39] width 10 height 10
